Goal: Go to known website: Access a specific website the user already knows

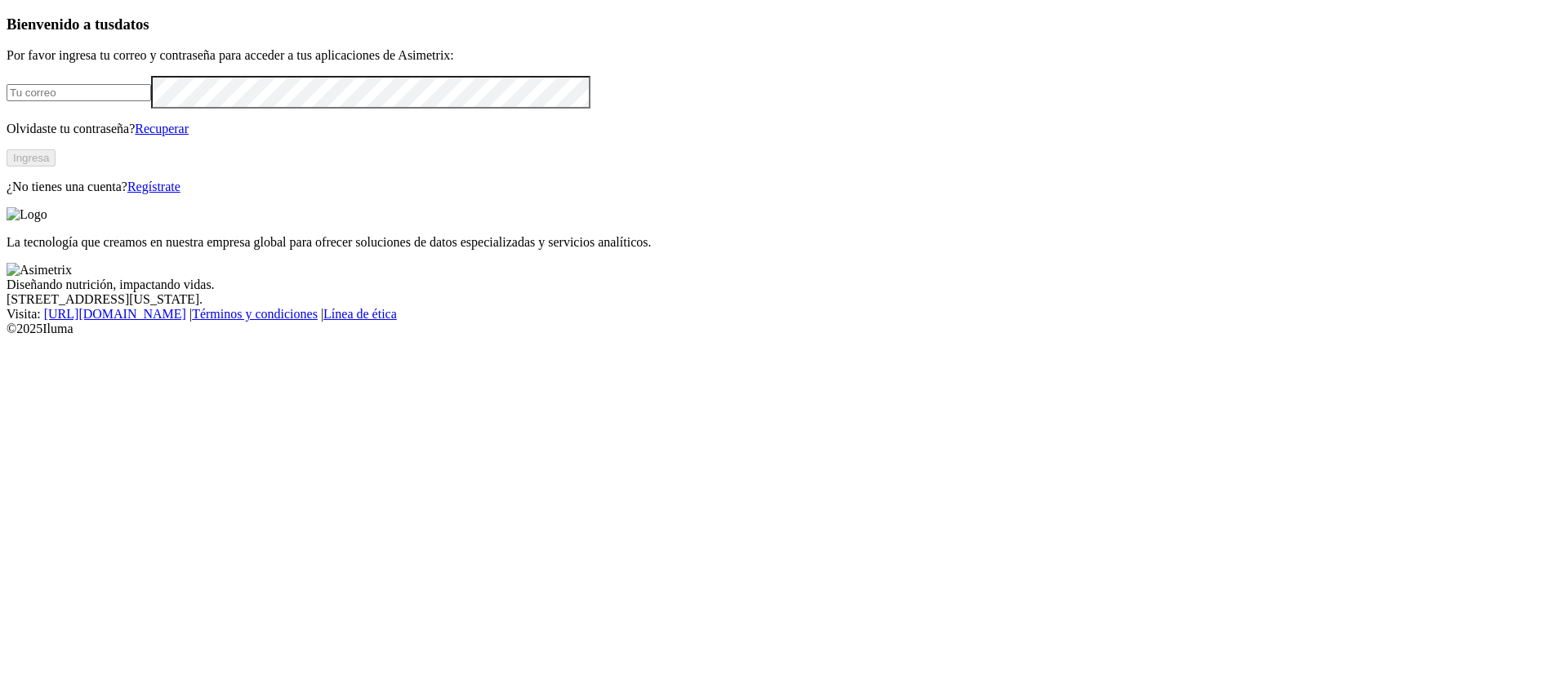
type input "[PERSON_NAME][EMAIL_ADDRESS][DOMAIN_NAME]"
click at [55, 166] on button "Ingresa" at bounding box center [31, 157] width 49 height 17
